Goal: Transaction & Acquisition: Purchase product/service

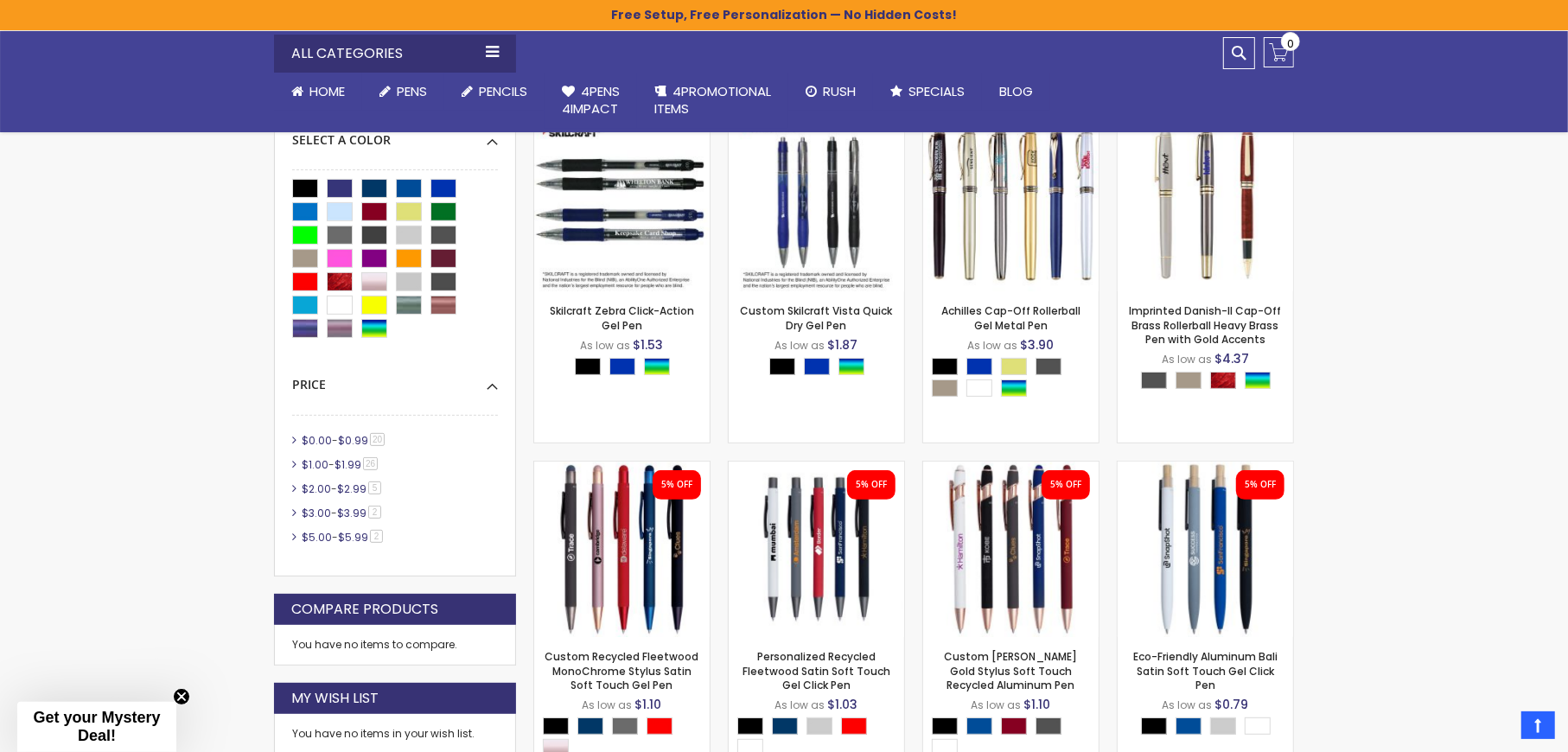
scroll to position [368, 0]
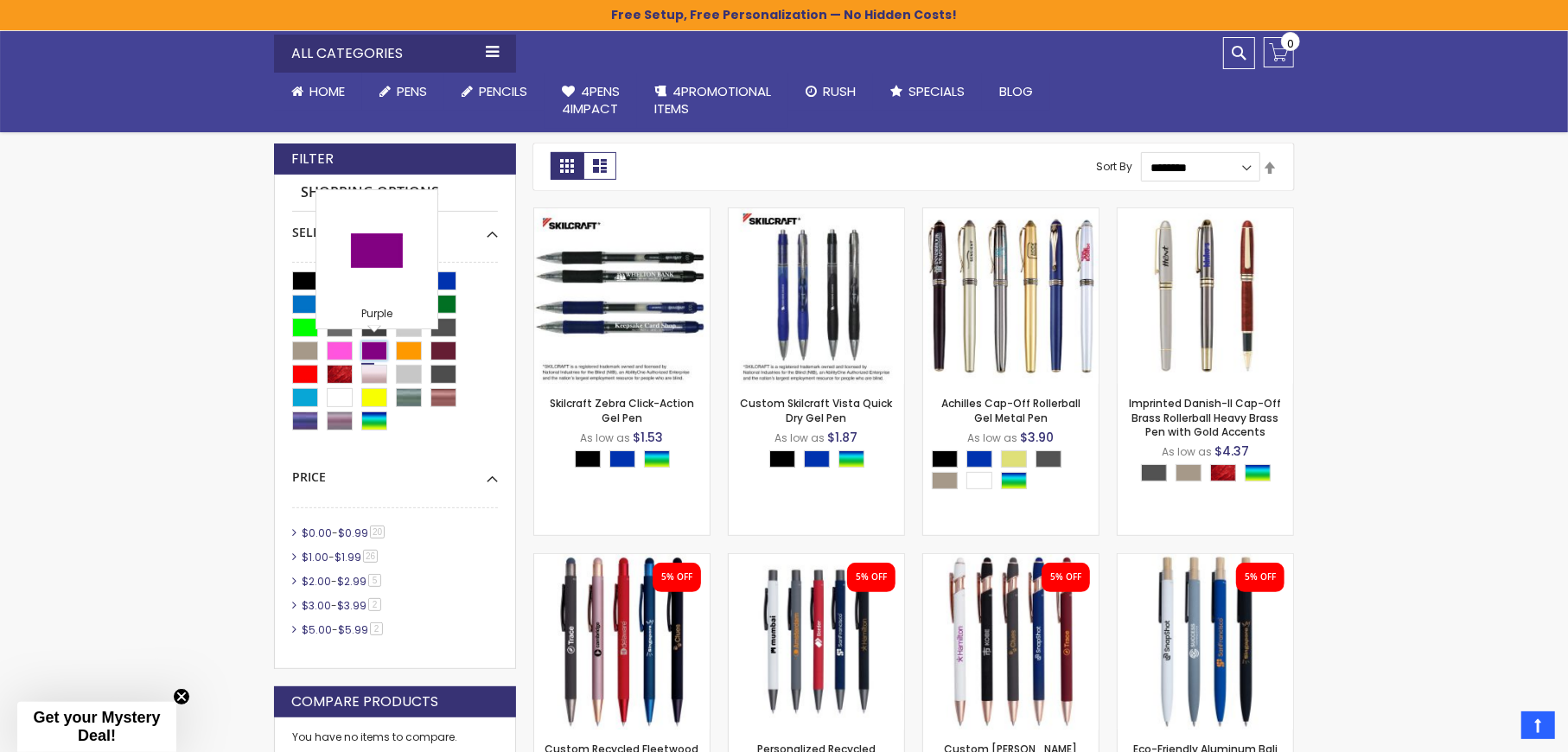
click at [382, 342] on div "Purple" at bounding box center [374, 351] width 26 height 19
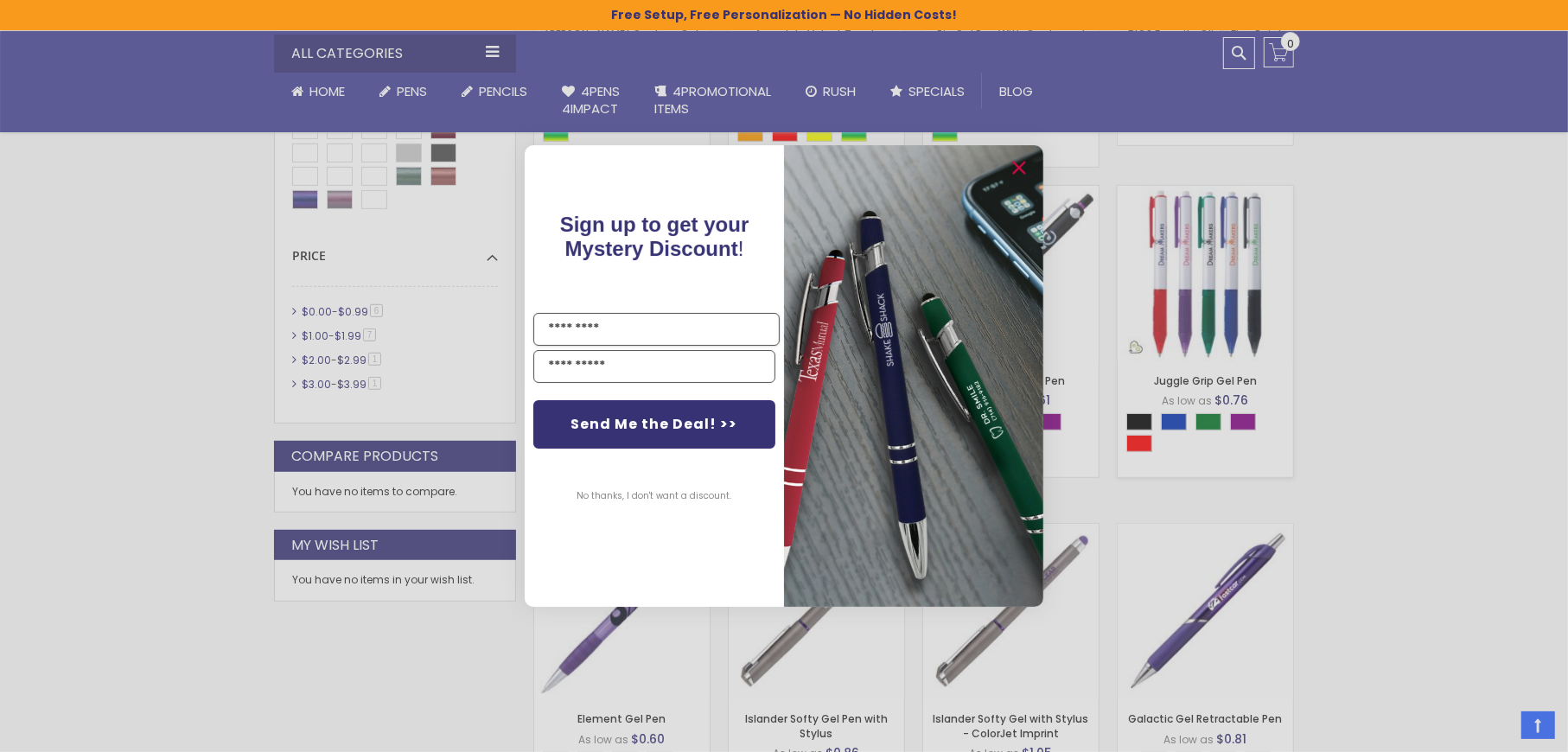
scroll to position [921, 0]
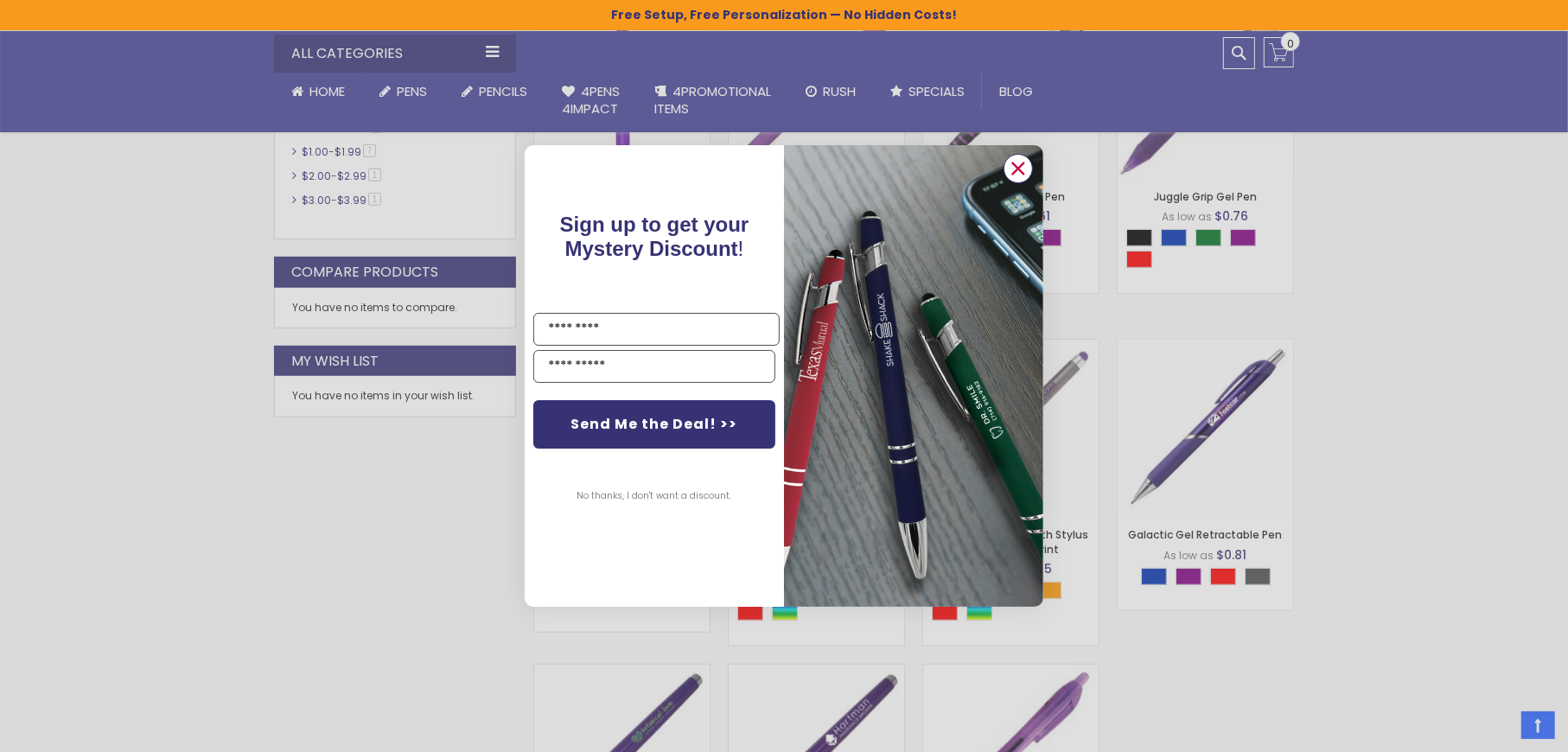
click at [1030, 164] on circle "Close dialog" at bounding box center [1018, 168] width 26 height 26
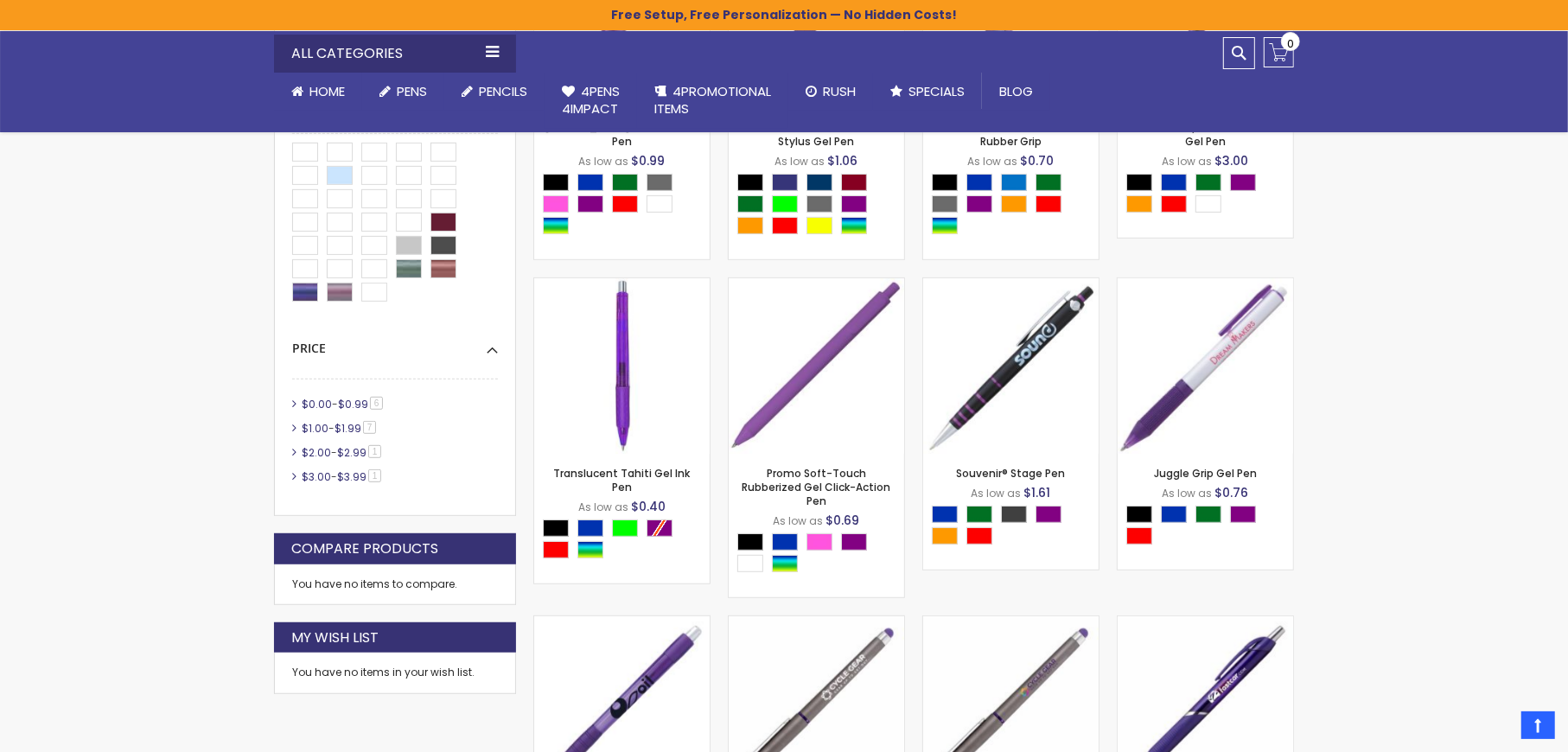
scroll to position [461, 0]
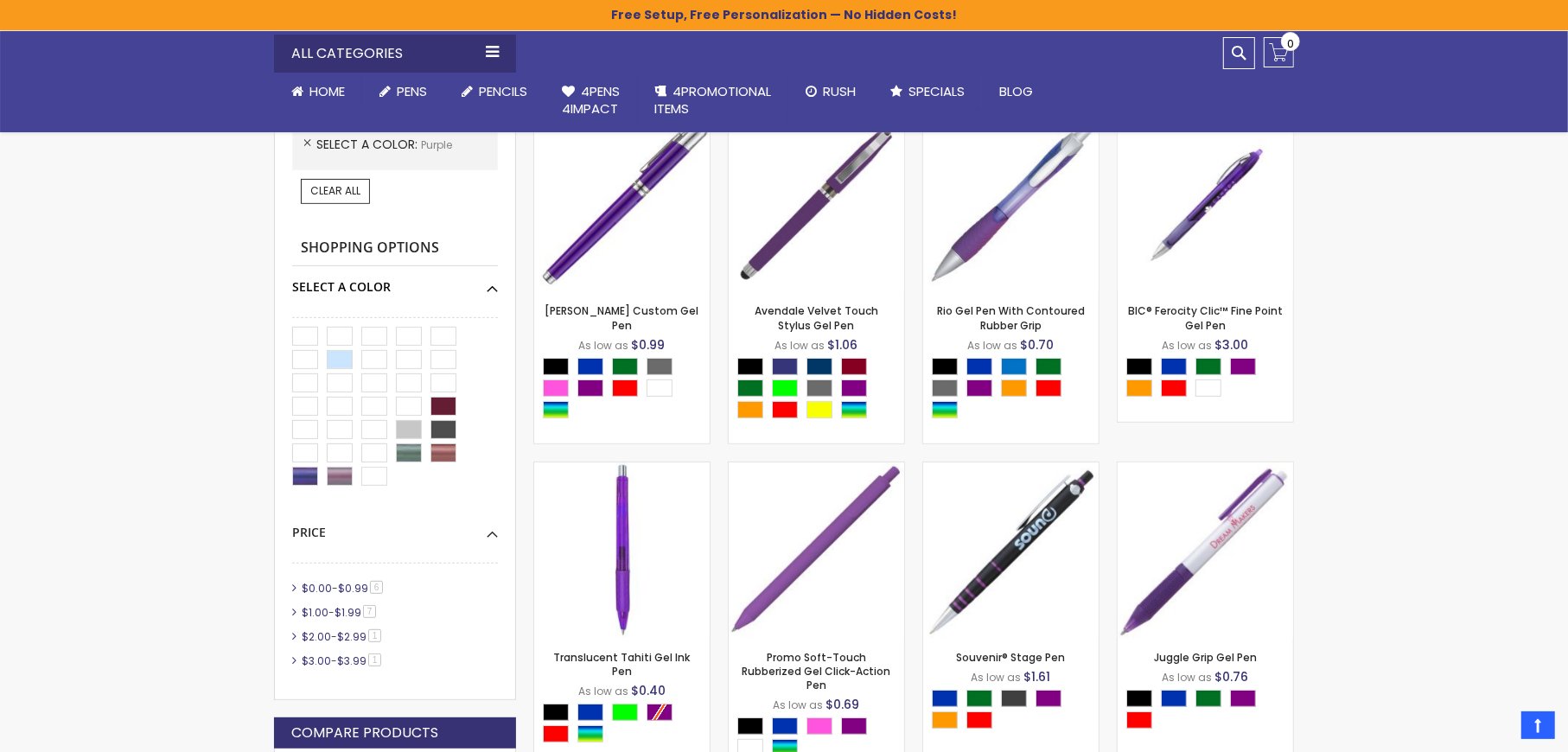
click at [476, 292] on div "Select A Color" at bounding box center [395, 281] width 206 height 29
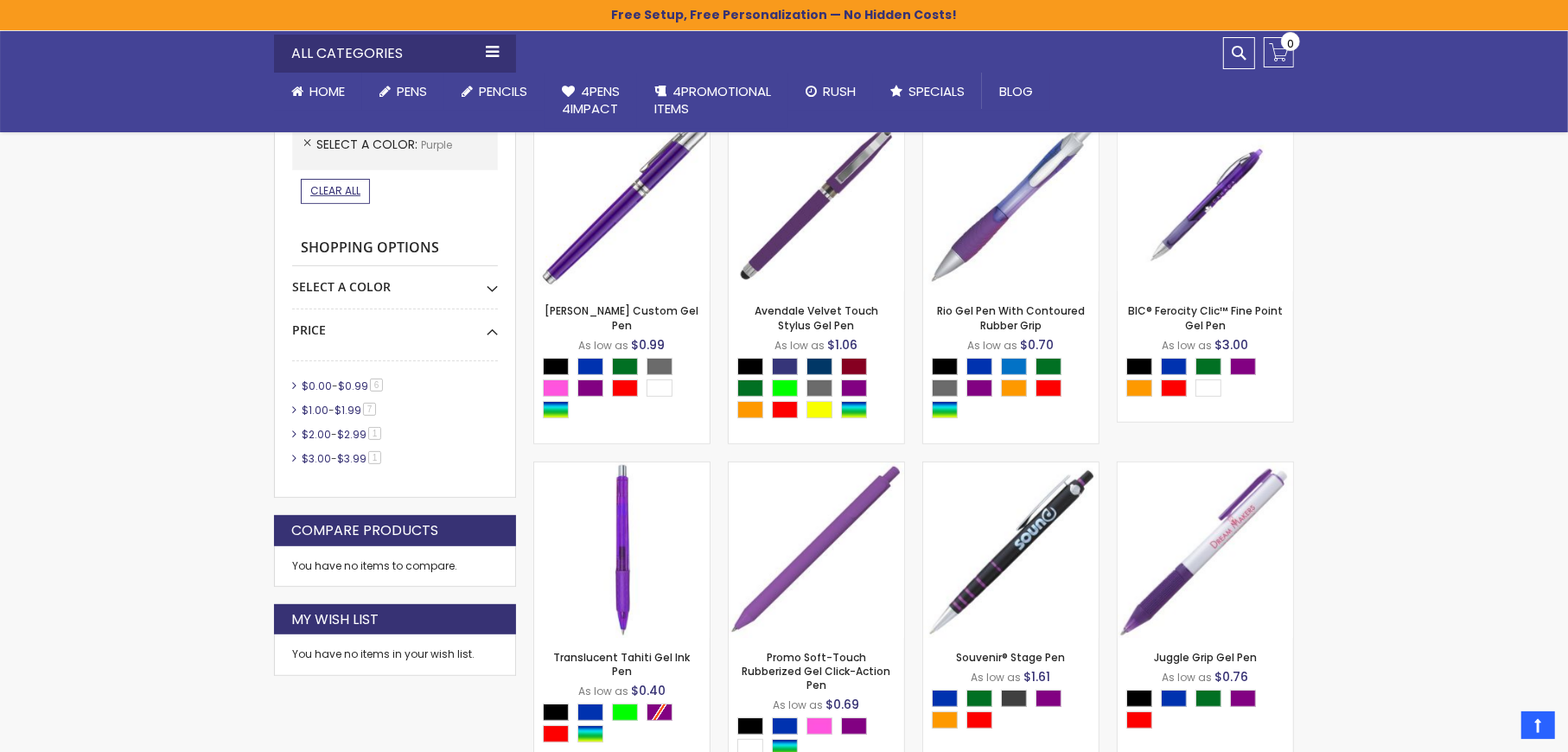
click at [328, 188] on span "Clear All" at bounding box center [335, 190] width 50 height 15
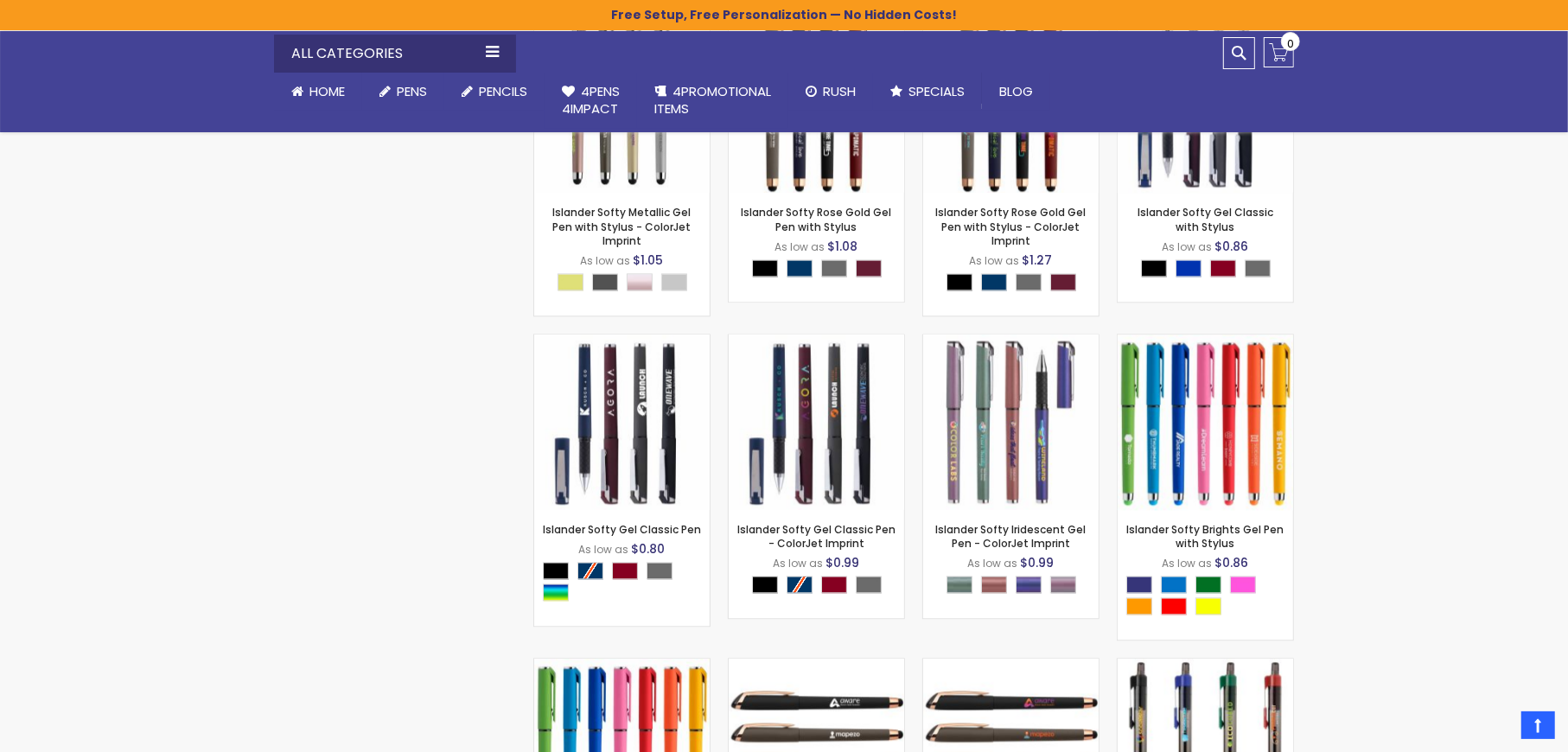
scroll to position [3134, 0]
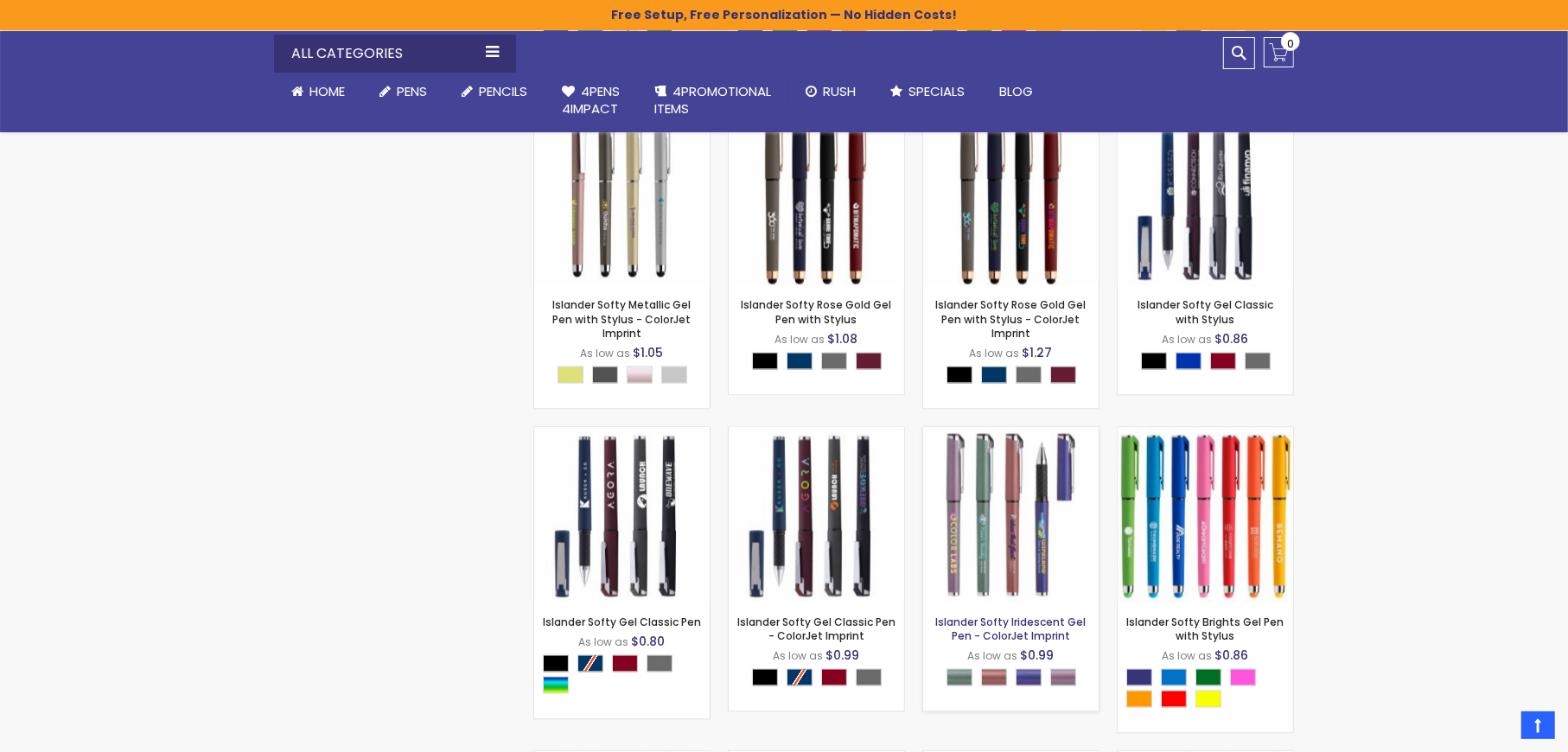
click at [1030, 614] on link "Islander Softy Iridescent Gel Pen - ColorJet Imprint" at bounding box center [1011, 628] width 150 height 28
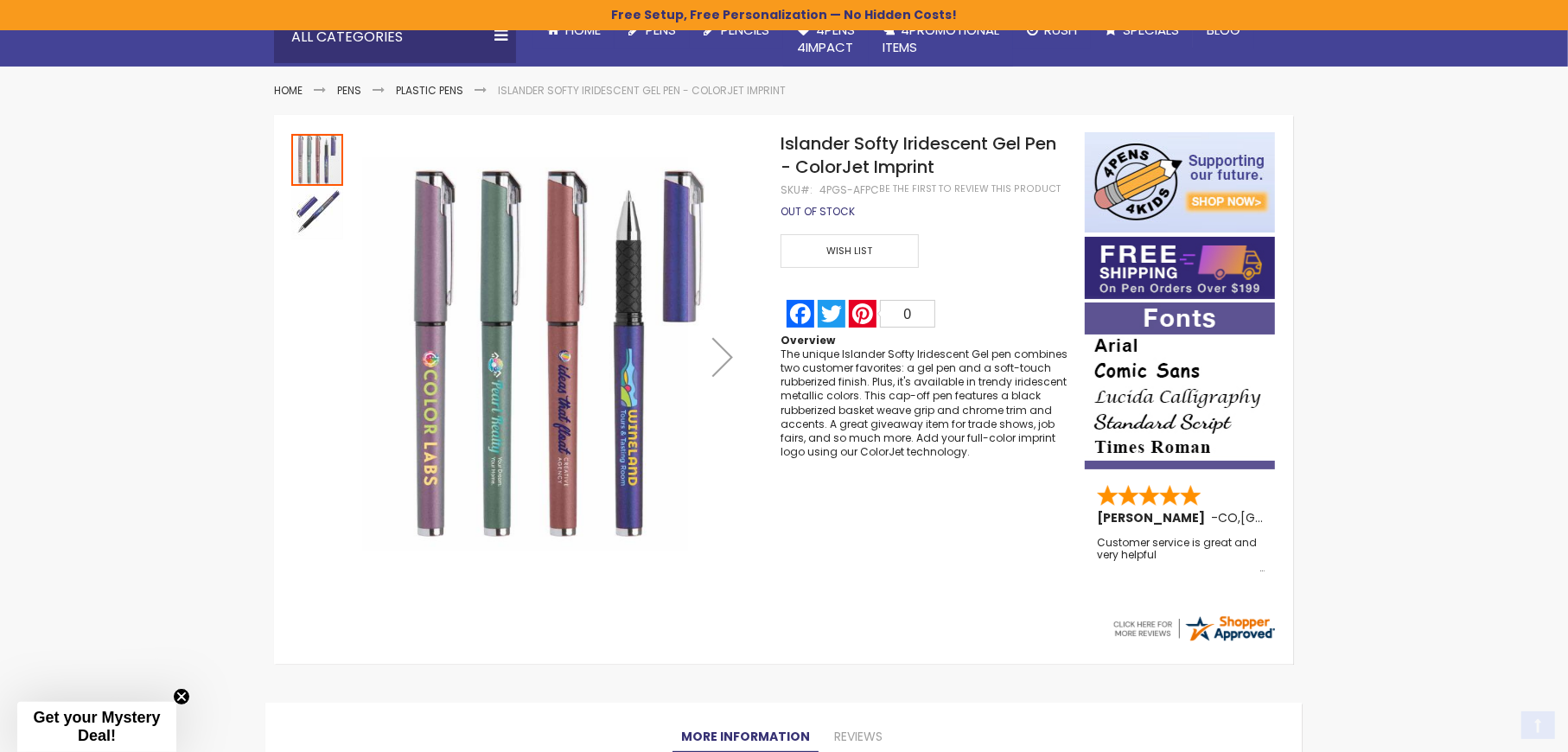
scroll to position [368, 0]
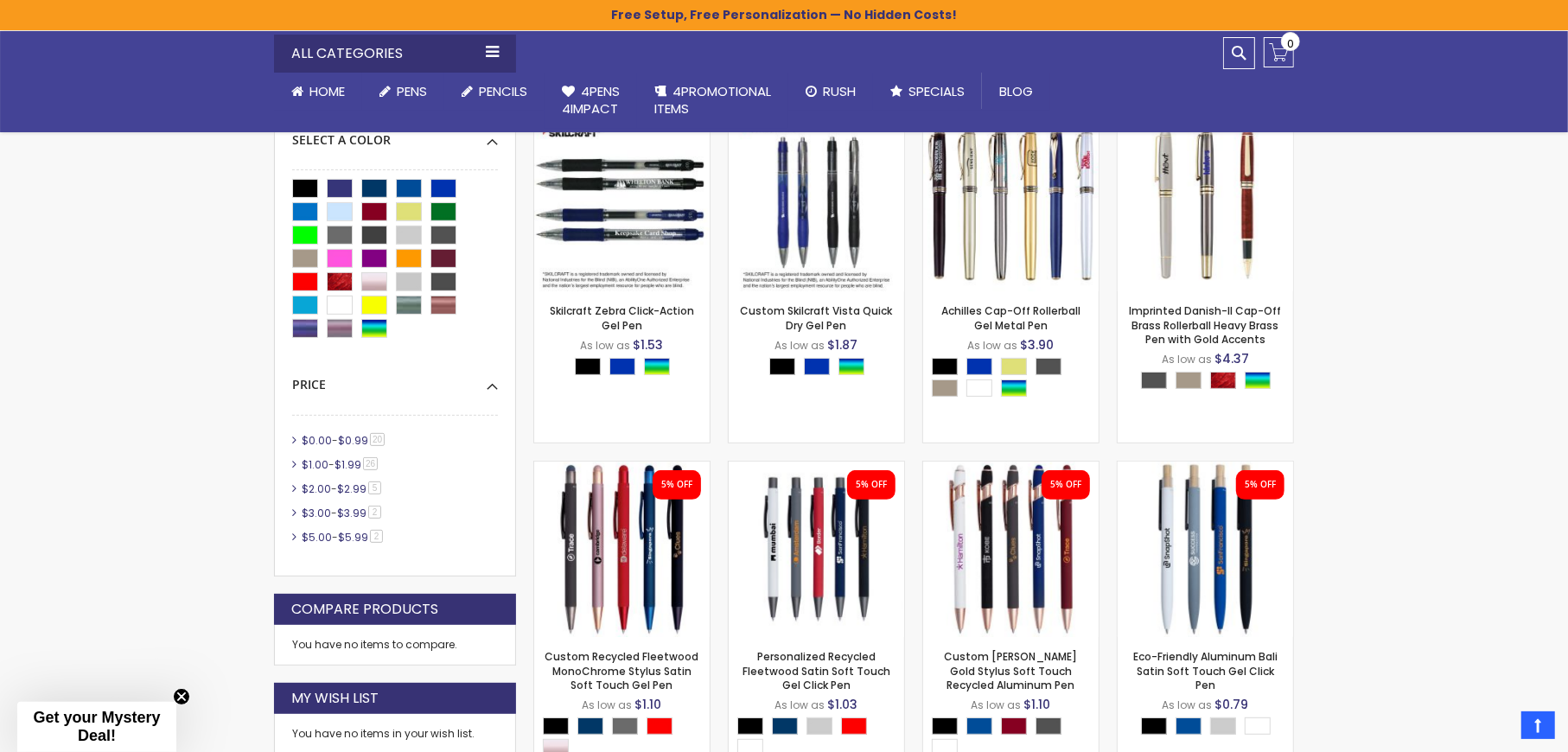
scroll to position [368, 0]
